Goal: Task Accomplishment & Management: Manage account settings

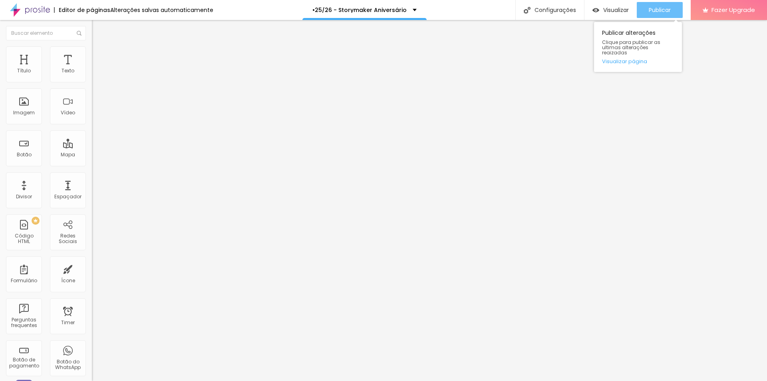
click at [644, 8] on button "Publicar" at bounding box center [660, 10] width 46 height 16
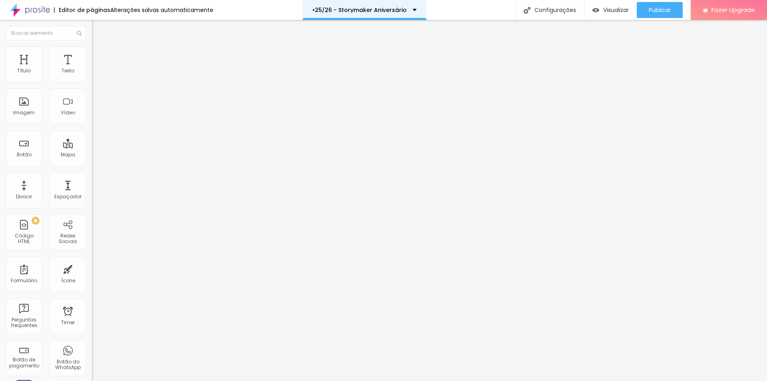
click at [327, 15] on div "•25/26 - Storymaker Aniversário" at bounding box center [365, 10] width 124 height 20
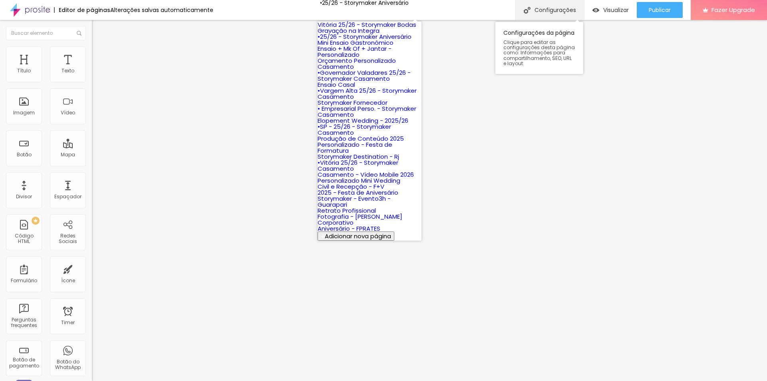
click at [549, 12] on div "Configurações" at bounding box center [550, 10] width 69 height 20
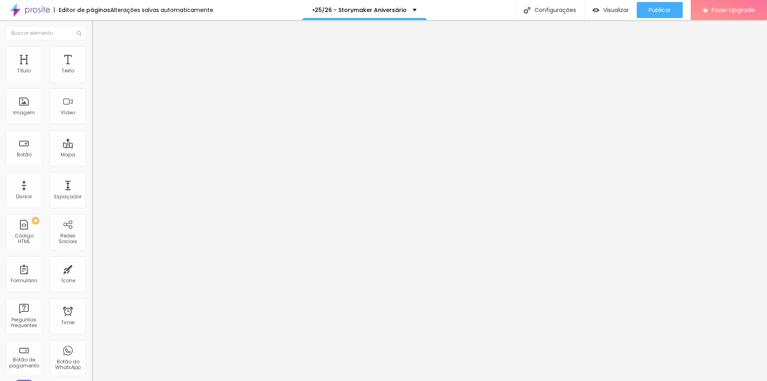
type input "•Viória - 25/26 - Storymaker Aniversário"
click at [643, 8] on button "Publicar" at bounding box center [660, 10] width 46 height 16
click at [559, 15] on div "Configurações" at bounding box center [550, 10] width 69 height 20
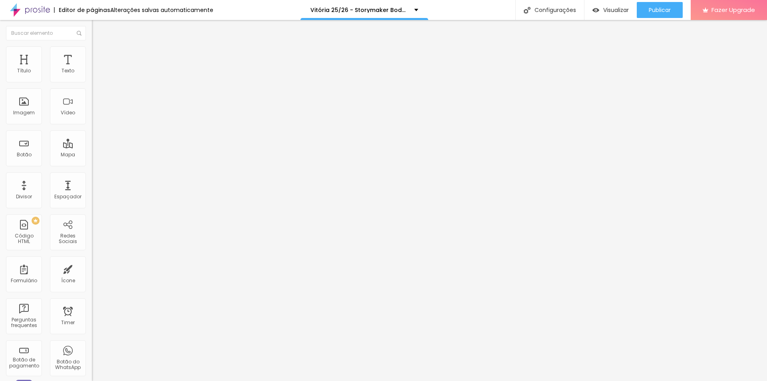
drag, startPoint x: 303, startPoint y: 155, endPoint x: 444, endPoint y: 159, distance: 140.3
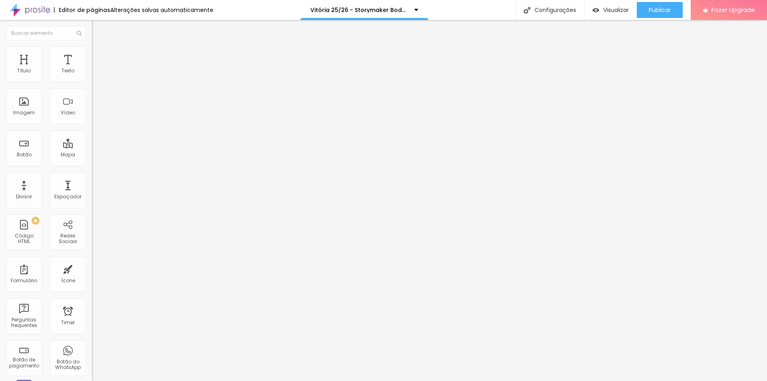
copy p "http://www.porthaisehigor.com.br/vitoria-25-26-storymaker-bodas"
